Goal: Task Accomplishment & Management: Manage account settings

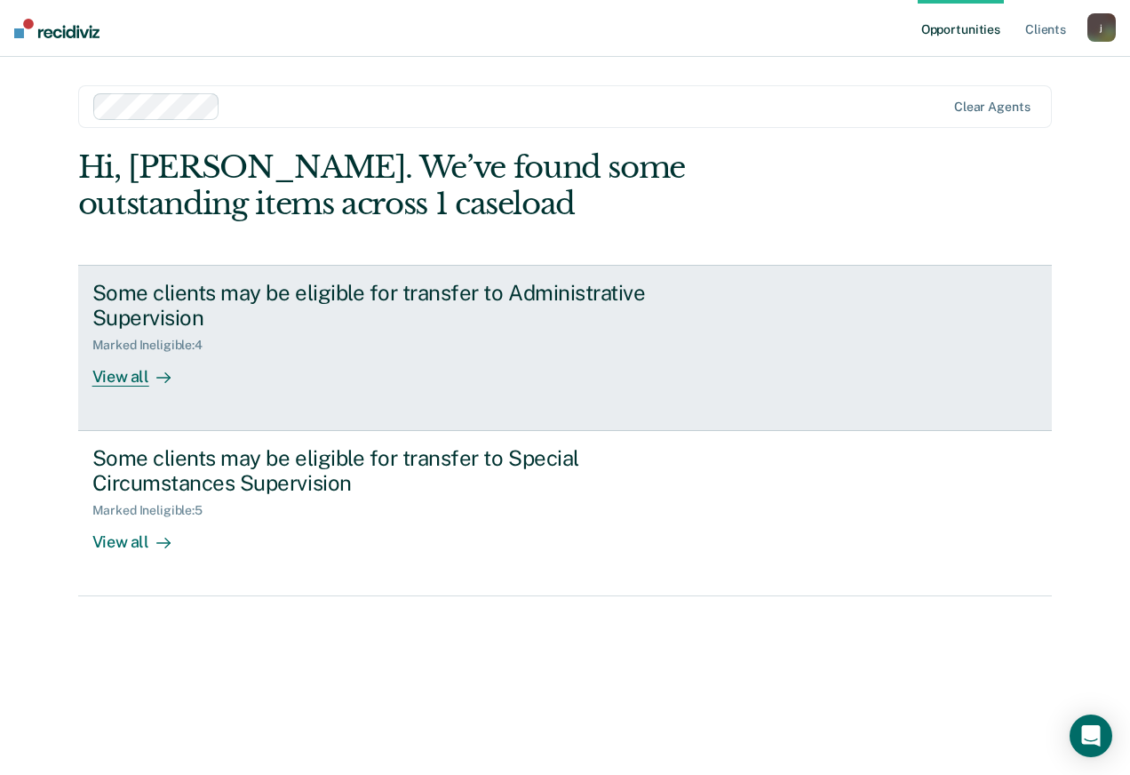
click at [139, 368] on div "View all" at bounding box center [141, 370] width 99 height 35
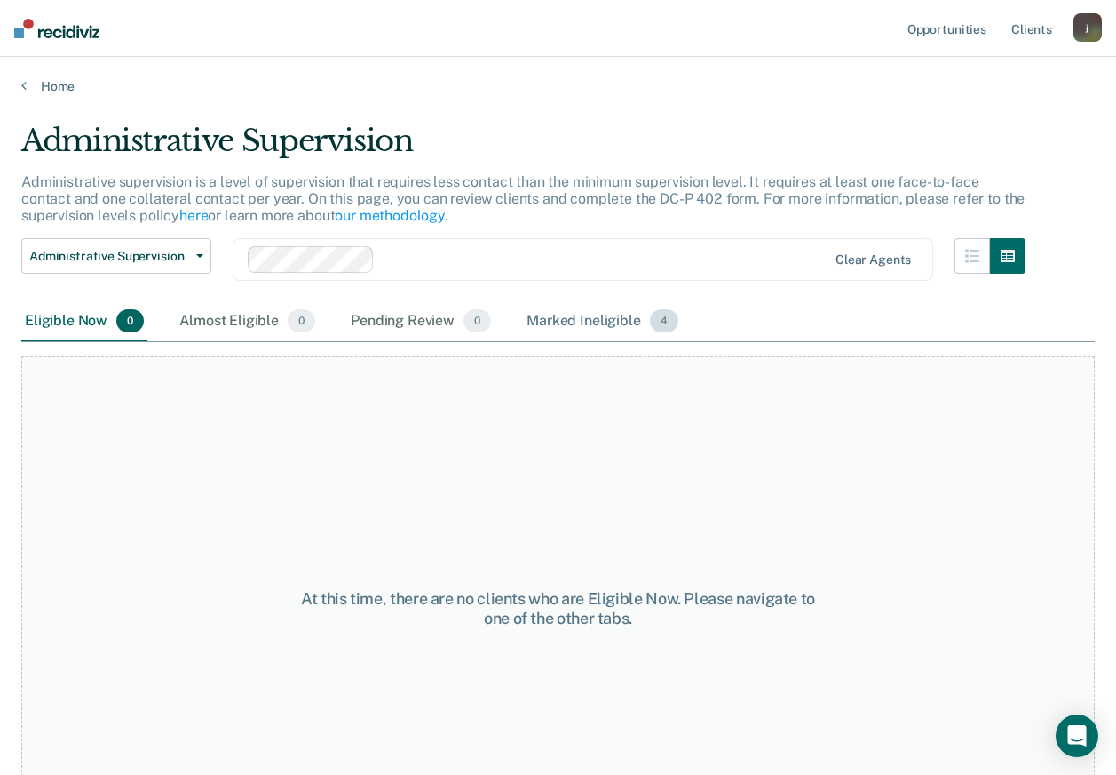
click at [624, 311] on div "Marked Ineligible 4" at bounding box center [602, 321] width 159 height 39
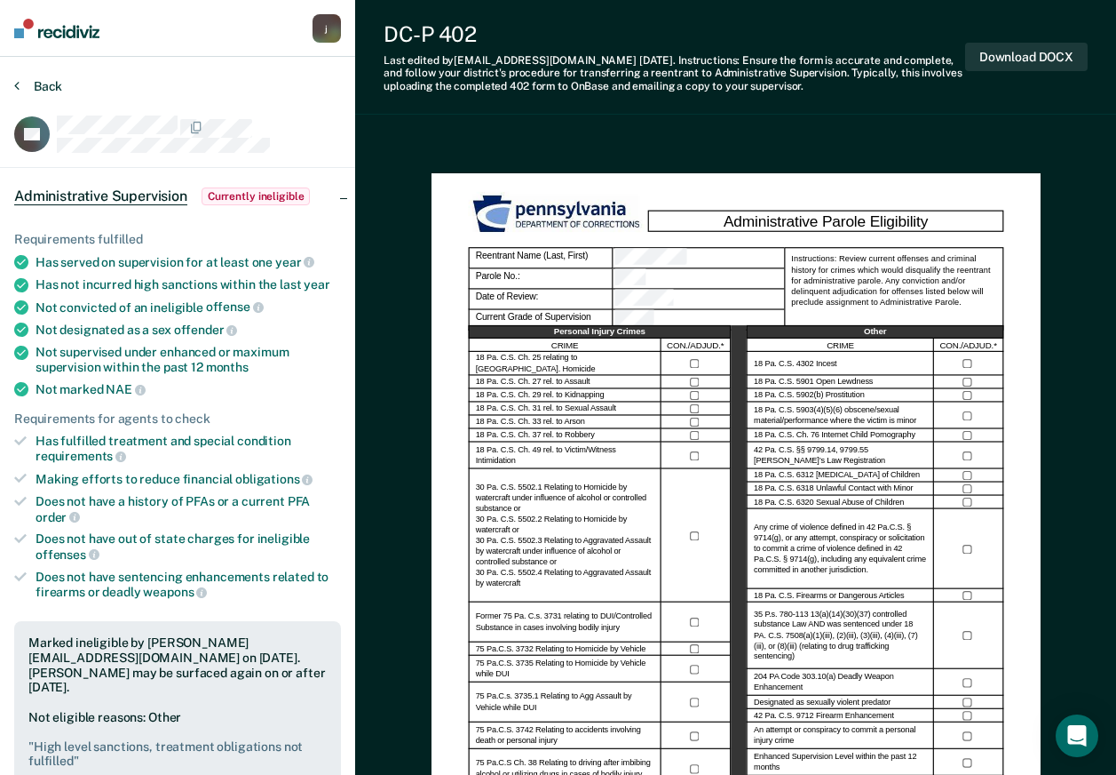
click at [41, 92] on button "Back" at bounding box center [38, 86] width 48 height 16
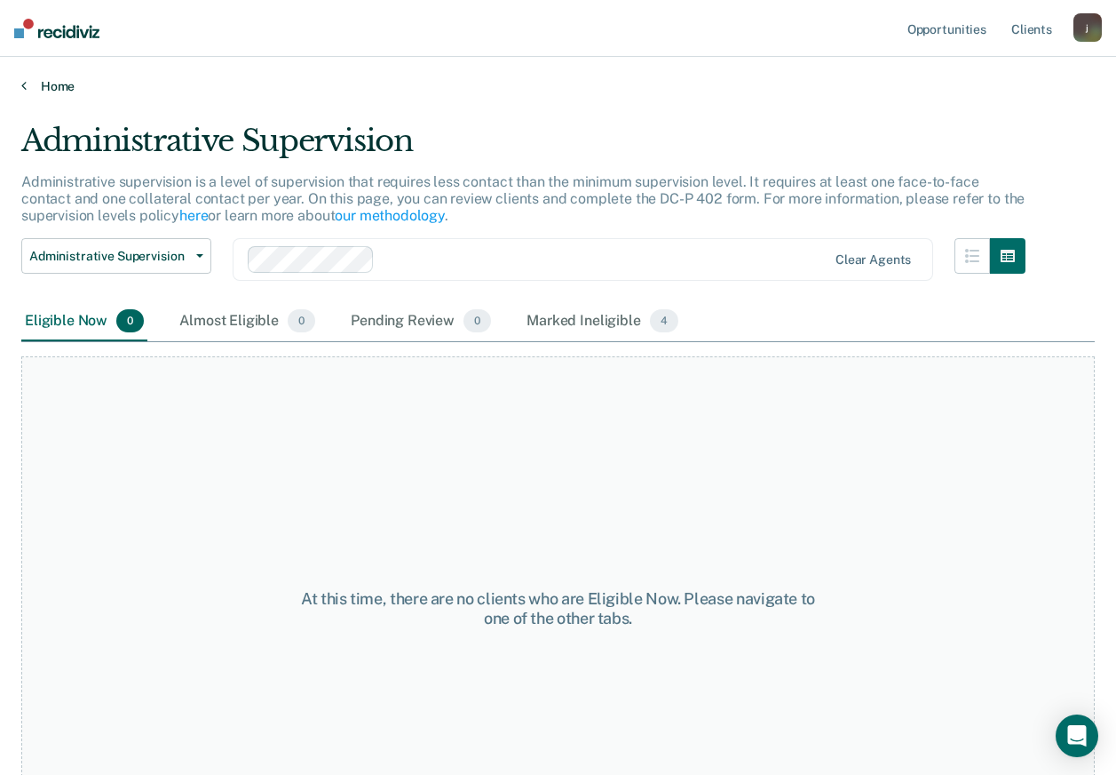
click at [50, 82] on link "Home" at bounding box center [558, 86] width 1074 height 16
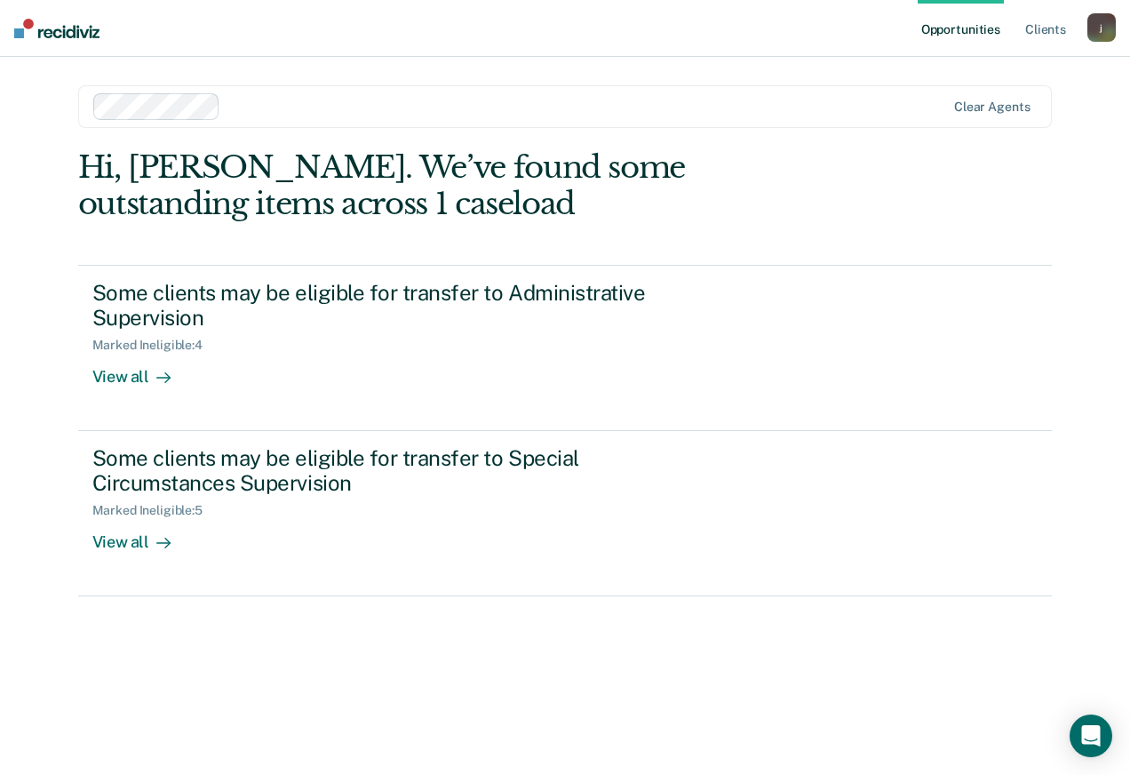
click at [1105, 26] on div "j" at bounding box center [1101, 27] width 28 height 28
click at [989, 134] on div "Profile How it works Log Out" at bounding box center [1029, 94] width 171 height 87
click at [986, 122] on link "Log Out" at bounding box center [1029, 116] width 143 height 15
